Goal: Submit feedback/report problem: Submit feedback/report problem

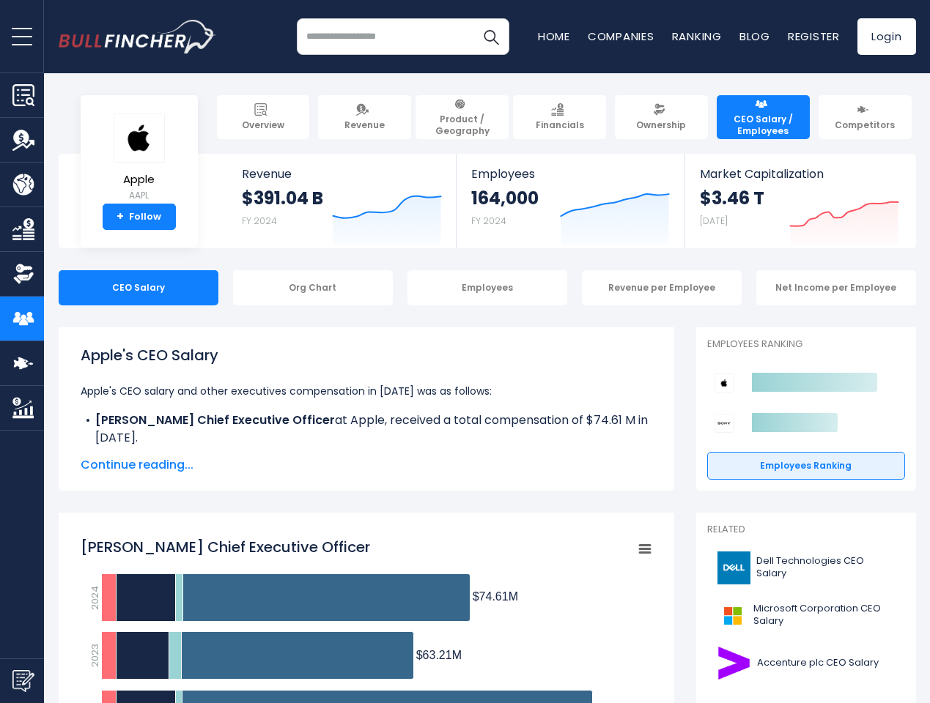
click at [22, 36] on span "open menu" at bounding box center [22, 36] width 21 height 1
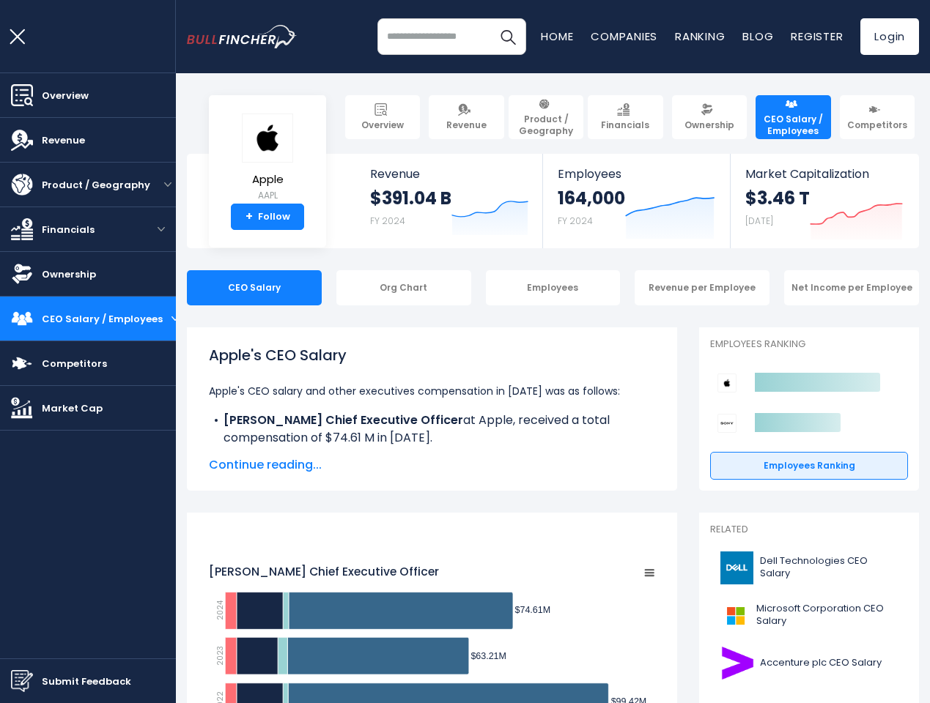
click at [22, 681] on img "Submit Feedback" at bounding box center [22, 682] width 22 height 22
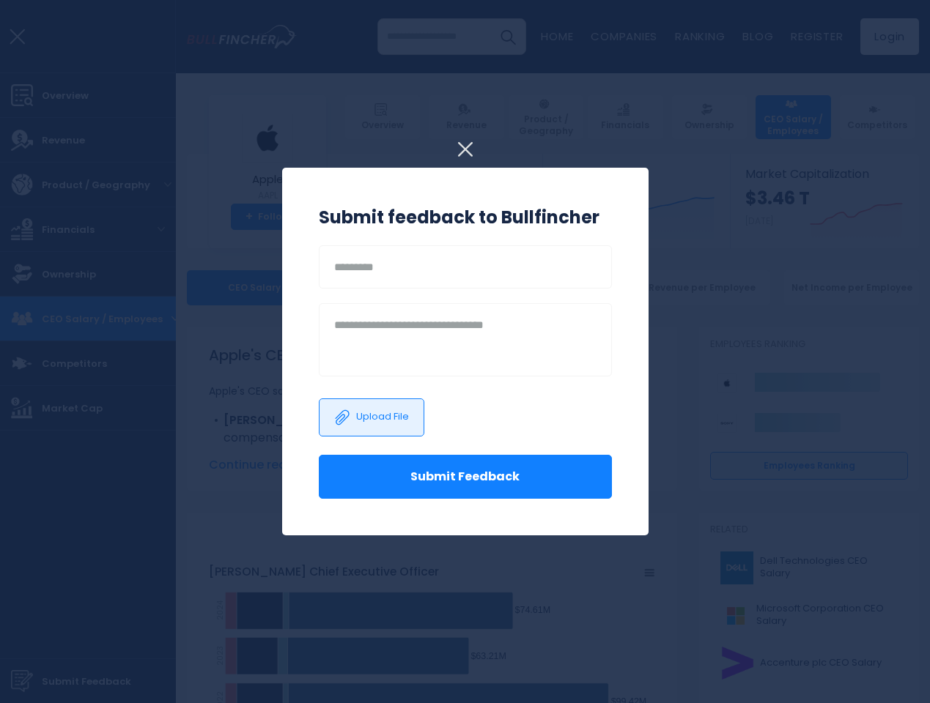
click at [376, 214] on h3 "Submit feedback to Bullfincher" at bounding box center [465, 217] width 293 height 26
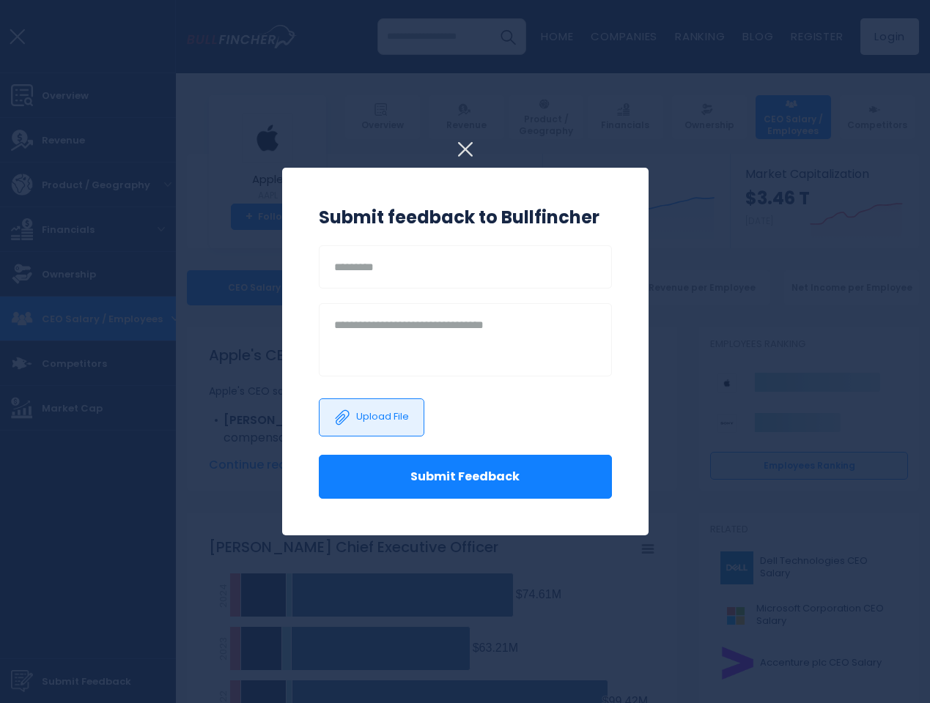
click at [604, 214] on h3 "Submit feedback to Bullfincher" at bounding box center [465, 217] width 293 height 26
click at [833, 214] on div at bounding box center [465, 351] width 930 height 703
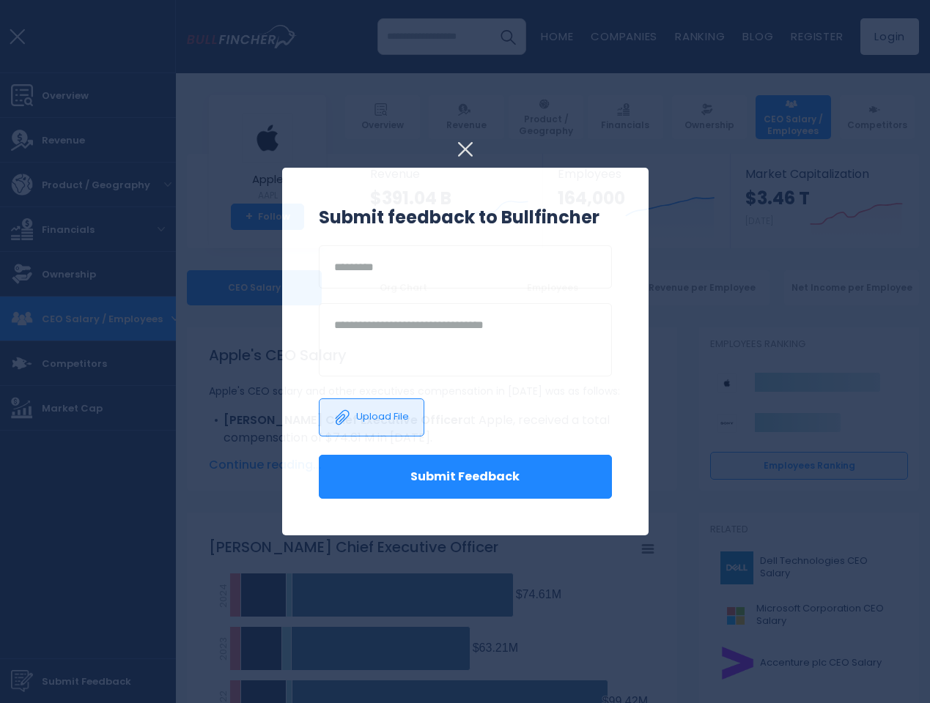
click at [128, 288] on div at bounding box center [465, 351] width 930 height 703
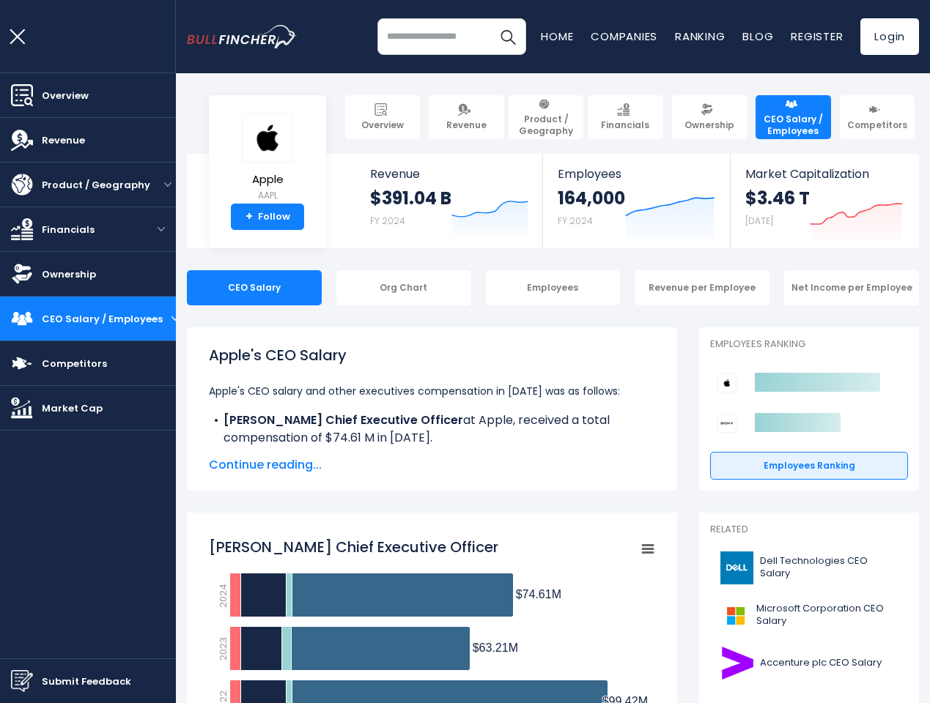
click at [302, 288] on div "CEO Salary" at bounding box center [254, 287] width 135 height 35
click at [476, 288] on div "CEO Salary Org Chart Employees Revenue per Employee Net Income per Employee" at bounding box center [553, 287] width 732 height 35
click at [651, 288] on div "Revenue per Employee" at bounding box center [702, 287] width 135 height 35
click at [825, 288] on div "Net Income per Employee" at bounding box center [851, 287] width 135 height 35
